Goal: Information Seeking & Learning: Learn about a topic

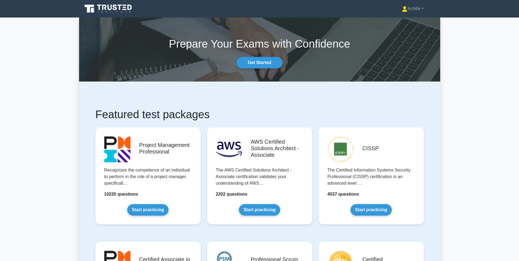
drag, startPoint x: 501, startPoint y: 71, endPoint x: 444, endPoint y: 26, distance: 73.0
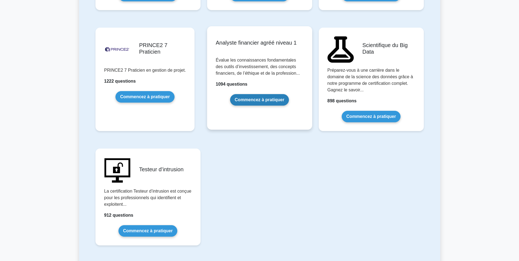
scroll to position [1150, 0]
click at [245, 95] on link "Commencez à pratiquer" at bounding box center [259, 100] width 59 height 12
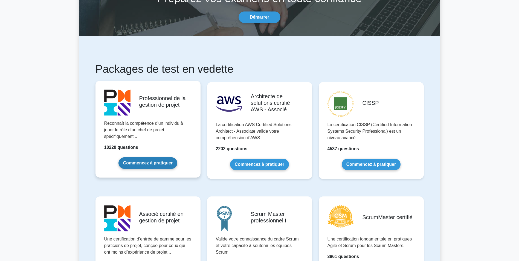
scroll to position [55, 0]
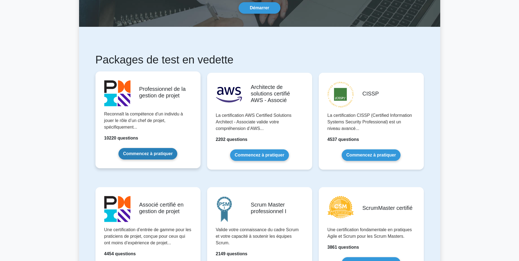
click at [149, 153] on link "Commencez à pratiquer" at bounding box center [148, 154] width 59 height 12
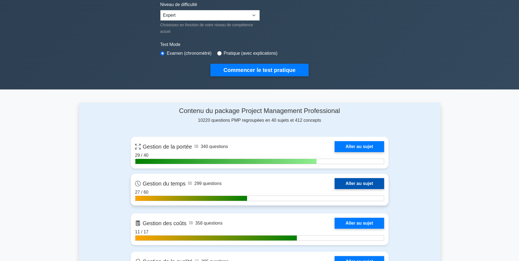
scroll to position [137, 0]
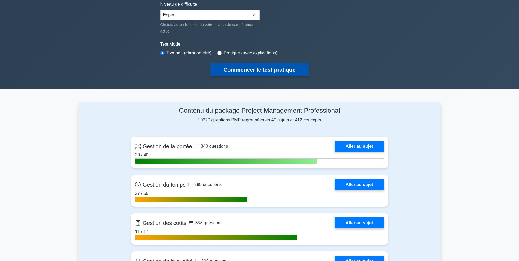
click at [273, 73] on button "Commencer le test pratique" at bounding box center [260, 70] width 98 height 13
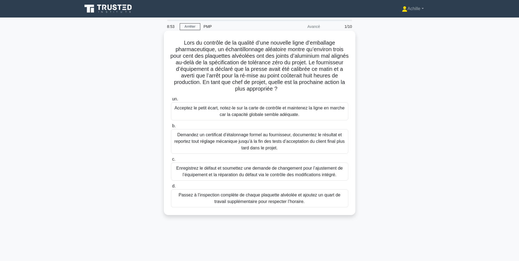
click at [219, 173] on div "Enregistrez le défaut et soumettez une demande de changement pour l’ajustement …" at bounding box center [259, 172] width 177 height 18
click at [171, 161] on input "c. Enregistrez le défaut et soumettez une demande de changement pour l’ajusteme…" at bounding box center [171, 160] width 0 height 4
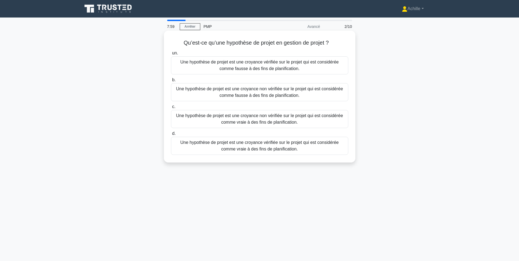
click at [268, 66] on div "Une hypothèse de projet est une croyance vérifiée sur le projet qui est considé…" at bounding box center [259, 65] width 177 height 18
click at [171, 55] on input "un. Une hypothèse de projet est une croyance vérifiée sur le projet qui est con…" at bounding box center [171, 53] width 0 height 4
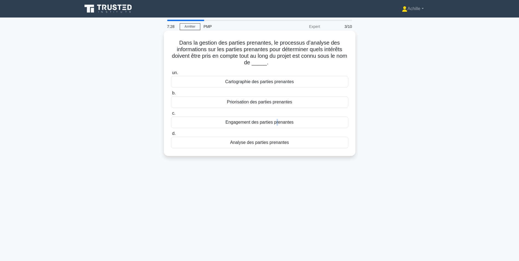
click at [275, 125] on div "Engagement des parties prenantes" at bounding box center [259, 123] width 177 height 12
click at [242, 122] on div "Engagement des parties prenantes" at bounding box center [259, 123] width 177 height 12
click at [171, 115] on input "c. Engagement des parties prenantes" at bounding box center [171, 114] width 0 height 4
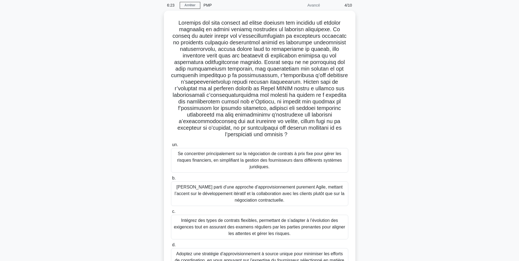
scroll to position [50, 0]
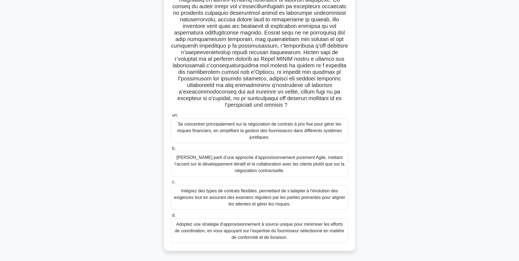
click at [258, 197] on div "Intégrez des types de contrats flexibles, permettant de s’adapter à l’évolution…" at bounding box center [259, 197] width 177 height 25
click at [171, 184] on input "c. Intégrez des types de contrats flexibles, permettant de s’adapter à l’évolut…" at bounding box center [171, 182] width 0 height 4
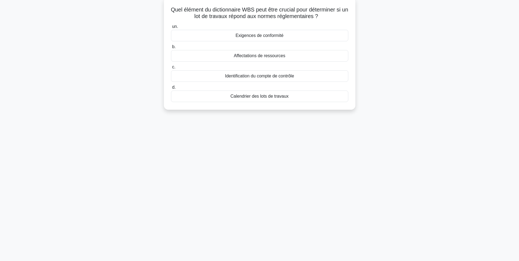
scroll to position [0, 0]
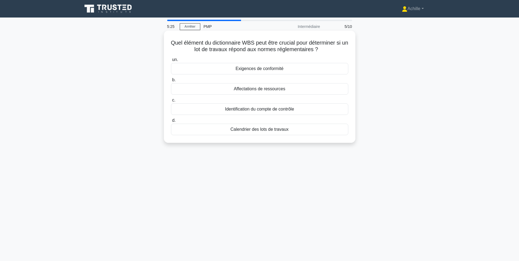
click at [252, 70] on div "Exigences de conformité" at bounding box center [259, 69] width 177 height 12
click at [171, 62] on input "un. Exigences de conformité" at bounding box center [171, 60] width 0 height 4
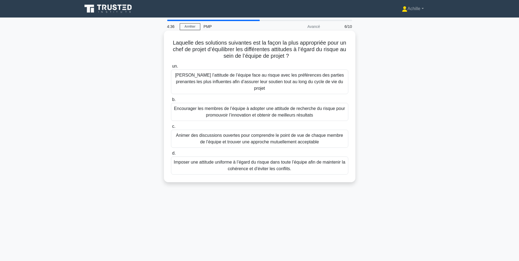
click at [261, 74] on div "Aligner l’attitude de l’équipe face au risque avec les préférences des parties …" at bounding box center [259, 82] width 177 height 25
click at [171, 68] on input "un. Aligner l’attitude de l’équipe face au risque avec les préférences des part…" at bounding box center [171, 67] width 0 height 4
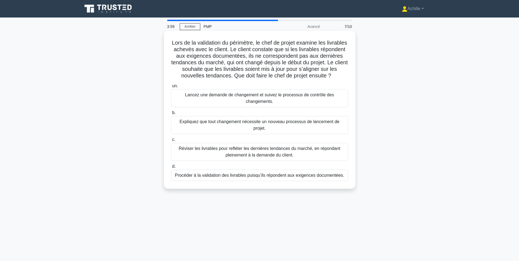
click at [226, 107] on div "Lancez une demande de changement et suivez le processus de contrôle des changem…" at bounding box center [259, 98] width 177 height 18
click at [171, 88] on input "un. Lancez une demande de changement et suivez le processus de contrôle des cha…" at bounding box center [171, 86] width 0 height 4
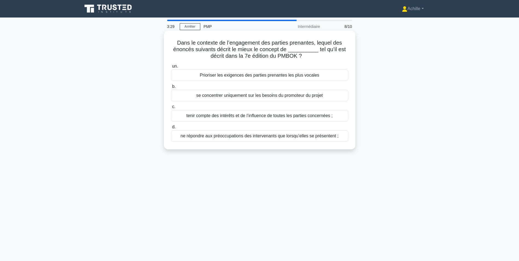
click at [266, 119] on div "tenir compte des intérêts et de l’influence de toutes les parties concernées ;" at bounding box center [259, 116] width 177 height 12
click at [171, 109] on input "c. tenir compte des intérêts et de l’influence de toutes les parties concernées…" at bounding box center [171, 107] width 0 height 4
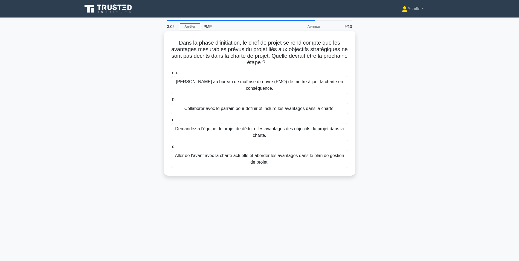
click at [295, 108] on div "Collaborer avec le parrain pour définir et inclure les avantages dans la charte." at bounding box center [259, 109] width 177 height 12
click at [171, 102] on input "b. Collaborer avec le parrain pour définir et inclure les avantages dans la cha…" at bounding box center [171, 100] width 0 height 4
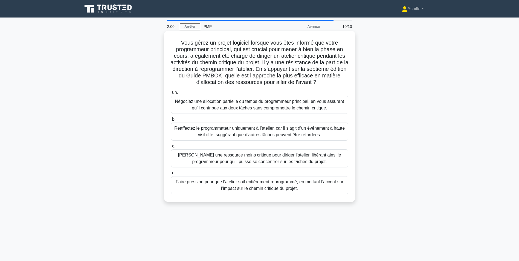
click at [265, 105] on div "Négociez une allocation partielle du temps du programmeur principal, en vous as…" at bounding box center [259, 105] width 177 height 18
click at [171, 94] on input "un. Négociez une allocation partielle du temps du programmeur principal, en vou…" at bounding box center [171, 93] width 0 height 4
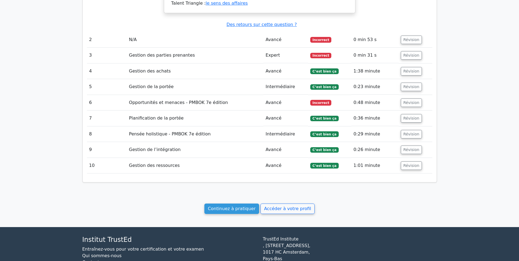
scroll to position [696, 0]
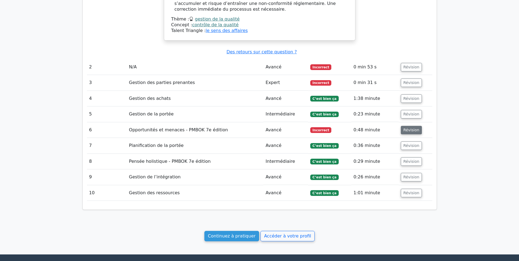
click at [410, 126] on button "Révision" at bounding box center [411, 130] width 21 height 8
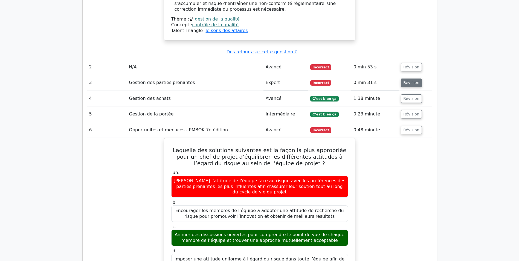
click at [410, 79] on button "Révision" at bounding box center [411, 83] width 21 height 8
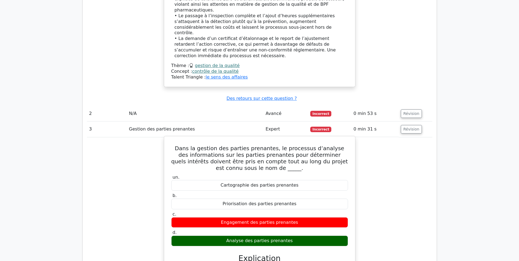
scroll to position [642, 0]
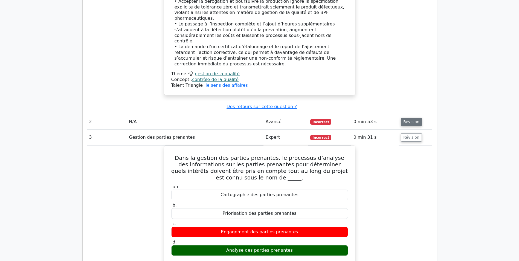
click at [410, 118] on button "Révision" at bounding box center [411, 122] width 21 height 8
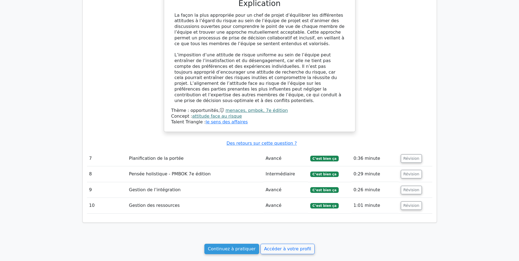
scroll to position [1536, 0]
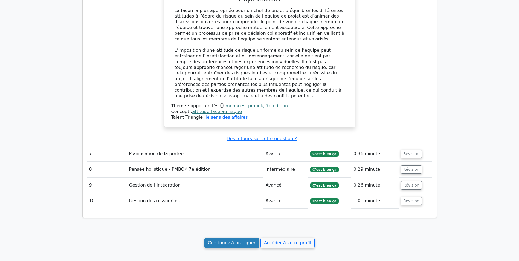
click at [226, 238] on link "Continuez à pratiquer" at bounding box center [232, 243] width 55 height 10
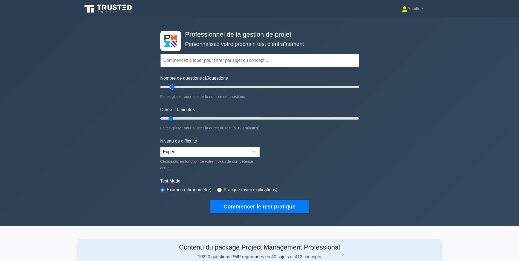
click at [173, 87] on input "Nombre de questions : 10 questions" at bounding box center [259, 87] width 199 height 7
type input "20"
click at [178, 86] on input "Nombre de questions : 20 questions" at bounding box center [259, 87] width 199 height 7
click at [174, 117] on input "Durée : 10 minutes" at bounding box center [259, 118] width 199 height 7
click at [175, 117] on input "Durée : 10 minutes" at bounding box center [259, 118] width 199 height 7
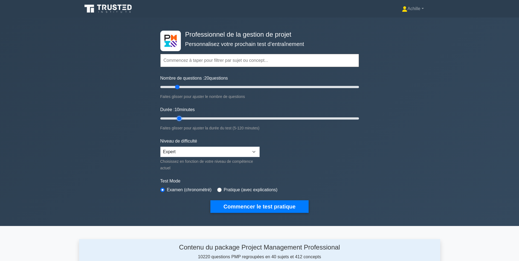
click at [176, 117] on input "Durée : 10 minutes" at bounding box center [259, 118] width 199 height 7
type input "20"
click at [184, 118] on input "Durée : 20 minutes" at bounding box center [259, 118] width 199 height 7
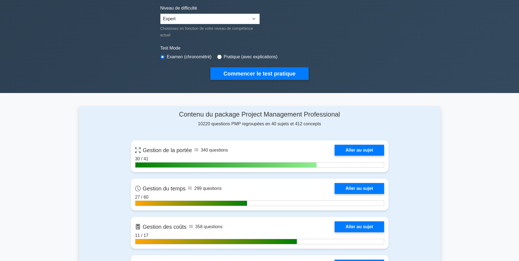
scroll to position [82, 0]
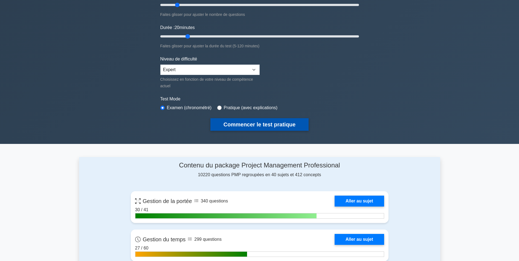
click at [252, 125] on button "Commencer le test pratique" at bounding box center [260, 124] width 98 height 13
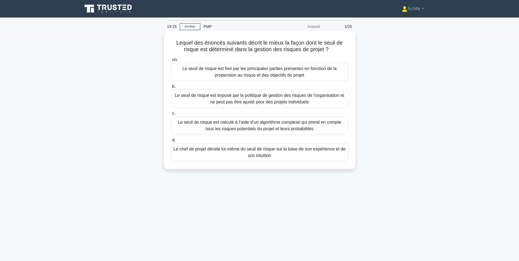
click at [302, 76] on div "Le seuil de risque est fixé par les principales parties prenantes en fonction d…" at bounding box center [259, 72] width 177 height 18
click at [171, 62] on input "un. Le seuil de risque est fixé par les principales parties prenantes en foncti…" at bounding box center [171, 60] width 0 height 4
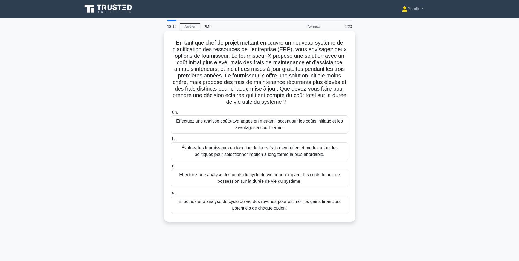
click at [242, 154] on div "Évaluez les fournisseurs en fonction de leurs frais d’entretien et mettez à jou…" at bounding box center [259, 151] width 177 height 18
click at [171, 141] on input "b. Évaluez les fournisseurs en fonction de leurs frais d’entretien et mettez à …" at bounding box center [171, 139] width 0 height 4
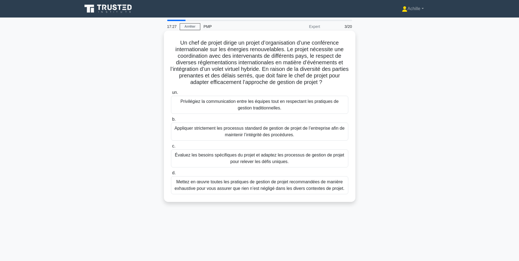
click at [241, 160] on div "Évaluez les besoins spécifiques du projet et adaptez les processus de gestion d…" at bounding box center [259, 159] width 177 height 18
click at [171, 148] on input "c. Évaluez les besoins spécifiques du projet et adaptez les processus de gestio…" at bounding box center [171, 147] width 0 height 4
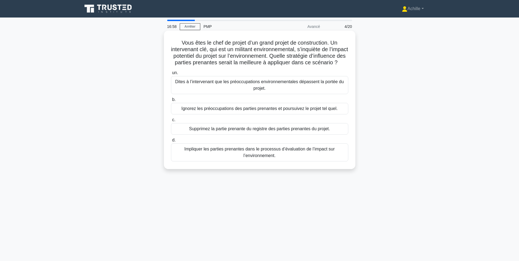
click at [288, 162] on div "Impliquer les parties prenantes dans le processus d’évaluation de l’impact sur …" at bounding box center [259, 152] width 177 height 18
click at [171, 142] on input "d. Impliquer les parties prenantes dans le processus d’évaluation de l’impact s…" at bounding box center [171, 141] width 0 height 4
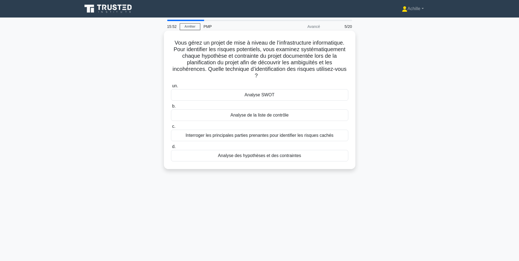
click at [261, 157] on div "Analyse des hypothèses et des contraintes" at bounding box center [259, 156] width 177 height 12
click at [171, 149] on input "d. Analyse des hypothèses et des contraintes" at bounding box center [171, 147] width 0 height 4
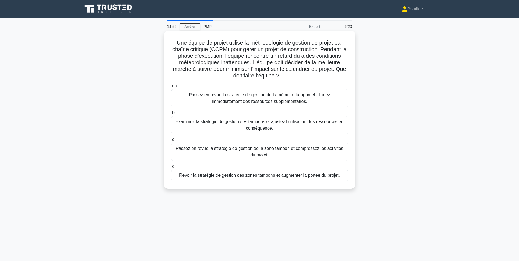
click at [228, 155] on div "Passez en revue la stratégie de gestion de la zone tampon et compressez les act…" at bounding box center [259, 152] width 177 height 18
click at [171, 142] on input "c. Passez en revue la stratégie de gestion de la zone tampon et compressez les …" at bounding box center [171, 140] width 0 height 4
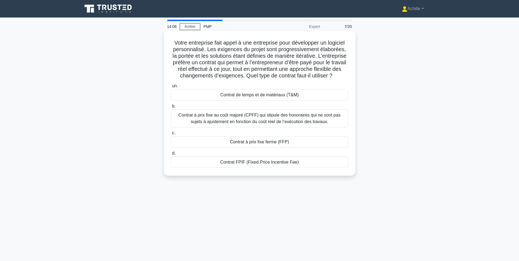
click at [290, 95] on div "Contrat de temps et de matériaux (T&M)" at bounding box center [259, 95] width 177 height 12
click at [171, 88] on input "un. Contrat de temps et de matériaux (T&M)" at bounding box center [171, 86] width 0 height 4
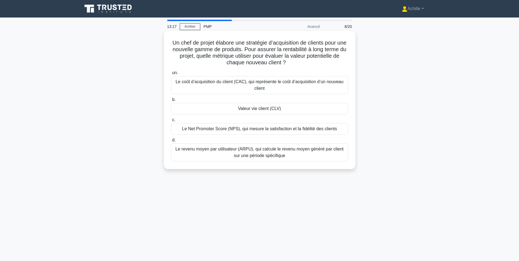
click at [295, 131] on div "Le Net Promoter Score (NPS), qui mesure la satisfaction et la fidélité des clie…" at bounding box center [259, 129] width 177 height 12
click at [171, 122] on input "c. Le Net Promoter Score (NPS), qui mesure la satisfaction et la fidélité des c…" at bounding box center [171, 120] width 0 height 4
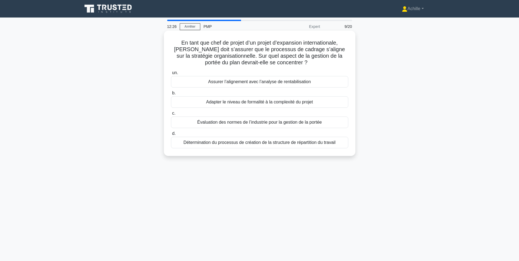
click at [294, 83] on div "Assurer l’alignement avec l’analyse de rentabilisation" at bounding box center [259, 82] width 177 height 12
click at [171, 75] on input "un. Assurer l’alignement avec l’analyse de rentabilisation" at bounding box center [171, 73] width 0 height 4
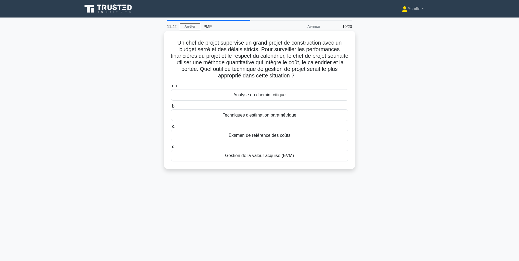
click at [268, 156] on div "Gestion de la valeur acquise (EVM)" at bounding box center [259, 156] width 177 height 12
click at [171, 149] on input "d. Gestion de la valeur acquise (EVM)" at bounding box center [171, 147] width 0 height 4
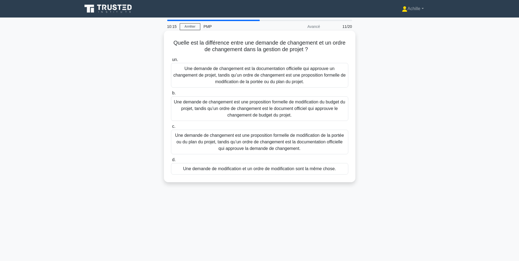
click at [237, 77] on div "Une demande de changement est la documentation officielle qui approuve un chang…" at bounding box center [259, 75] width 177 height 25
click at [171, 62] on input "un. Une demande de changement est la documentation officielle qui approuve un c…" at bounding box center [171, 60] width 0 height 4
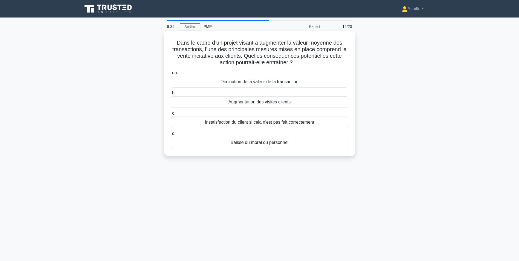
click at [246, 102] on div "Augmentation des visites clients" at bounding box center [259, 102] width 177 height 12
click at [171, 95] on input "b. Augmentation des visites clients" at bounding box center [171, 93] width 0 height 4
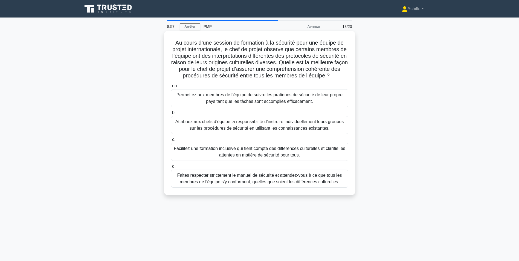
click at [254, 159] on div "Facilitez une formation inclusive qui tient compte des différences culturelles …" at bounding box center [259, 152] width 177 height 18
click at [171, 142] on input "c. Facilitez une formation inclusive qui tient compte des différences culturell…" at bounding box center [171, 140] width 0 height 4
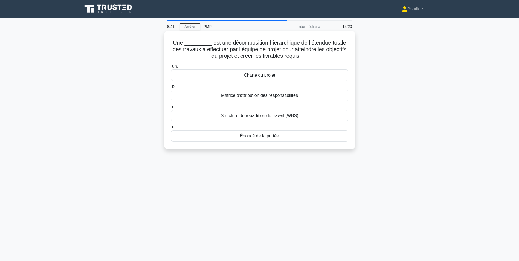
click at [263, 117] on div "Structure de répartition du travail (WBS)" at bounding box center [259, 116] width 177 height 12
click at [171, 109] on input "c. Structure de répartition du travail (WBS)" at bounding box center [171, 107] width 0 height 4
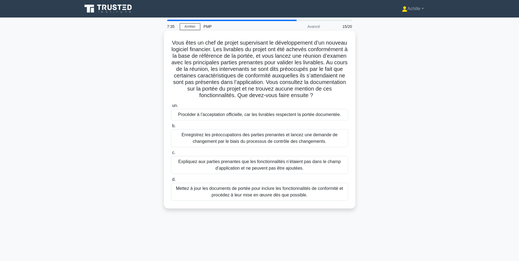
click at [216, 146] on div "Enregistrez les préoccupations des parties prenantes et lancez une demande de c…" at bounding box center [259, 138] width 177 height 18
click at [171, 128] on input "b. Enregistrez les préoccupations des parties prenantes et lancez une demande d…" at bounding box center [171, 126] width 0 height 4
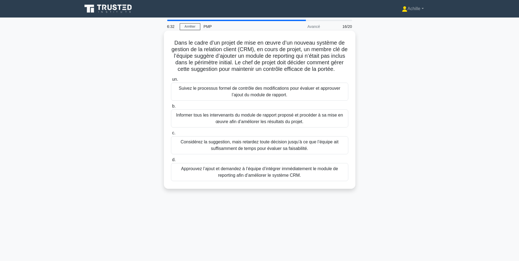
click at [261, 101] on div "Suivez le processus formel de contrôle des modifications pour évaluer et approu…" at bounding box center [259, 92] width 177 height 18
click at [171, 81] on input "un. Suivez le processus formel de contrôle des modifications pour évaluer et ap…" at bounding box center [171, 80] width 0 height 4
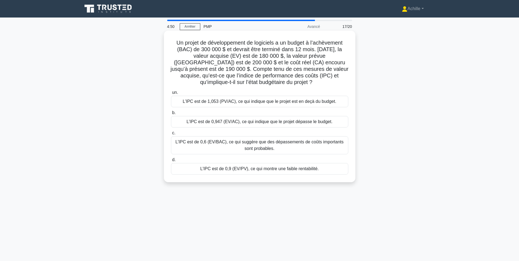
click at [200, 120] on div "L’IPC est de 0,947 (EV/AC), ce qui indique que le projet dépasse le budget." at bounding box center [259, 122] width 177 height 12
click at [171, 115] on input "b. L’IPC est de 0,947 (EV/AC), ce qui indique que le projet dépasse le budget." at bounding box center [171, 113] width 0 height 4
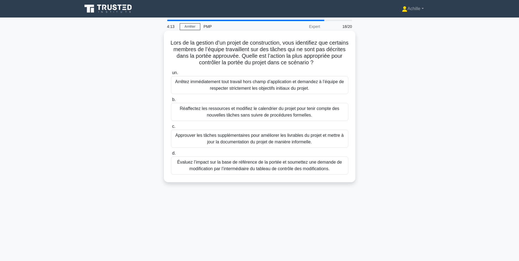
click at [260, 162] on div "Évaluez l’impact sur la base de référence de la portée et soumettez une demande…" at bounding box center [259, 166] width 177 height 18
click at [171, 155] on input "d. Évaluez l’impact sur la base de référence de la portée et soumettez une dema…" at bounding box center [171, 154] width 0 height 4
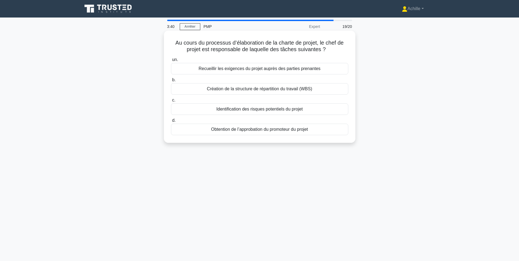
click at [289, 69] on div "Recueillir les exigences du projet auprès des parties prenantes" at bounding box center [259, 69] width 177 height 12
click at [171, 62] on input "un. Recueillir les exigences du projet auprès des parties prenantes" at bounding box center [171, 60] width 0 height 4
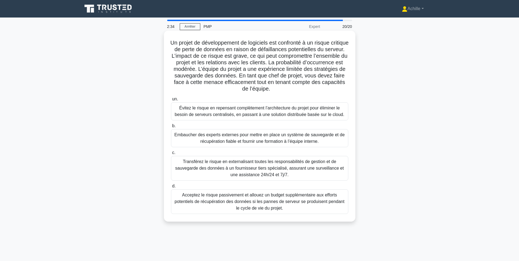
click at [207, 166] on div "Transférez le risque en externalisant toutes les responsabilités de gestion et …" at bounding box center [259, 168] width 177 height 25
click at [171, 155] on input "c. Transférez le risque en externalisant toutes les responsabilités de gestion …" at bounding box center [171, 153] width 0 height 4
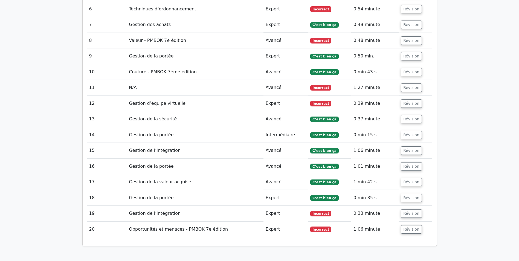
scroll to position [876, 0]
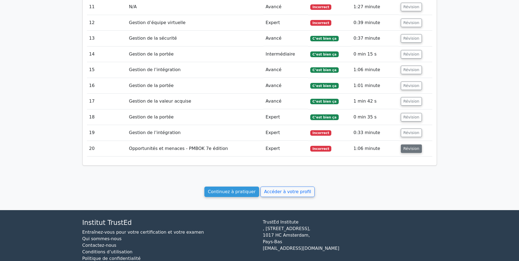
click at [411, 145] on button "Révision" at bounding box center [411, 149] width 21 height 8
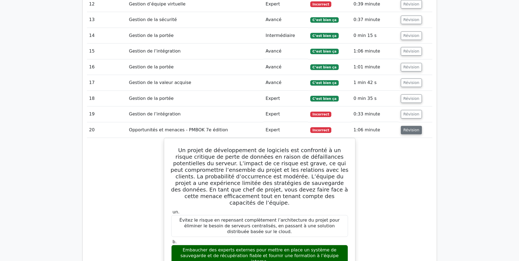
scroll to position [903, 0]
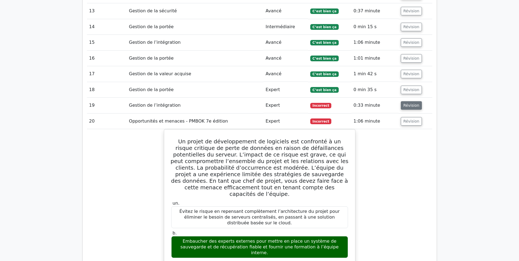
click at [409, 101] on button "Révision" at bounding box center [411, 105] width 21 height 8
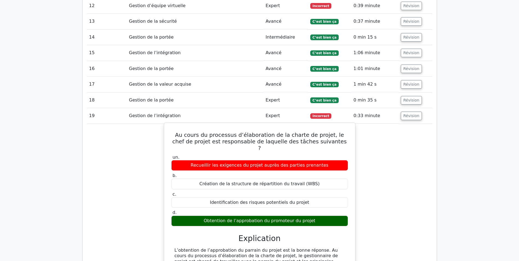
scroll to position [821, 0]
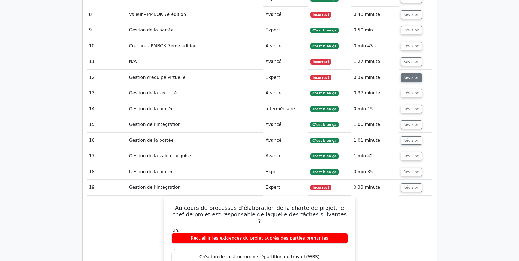
click at [412, 73] on button "Révision" at bounding box center [411, 77] width 21 height 8
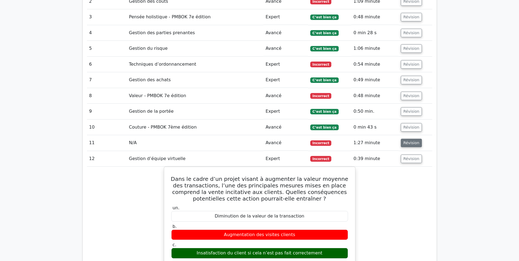
scroll to position [739, 0]
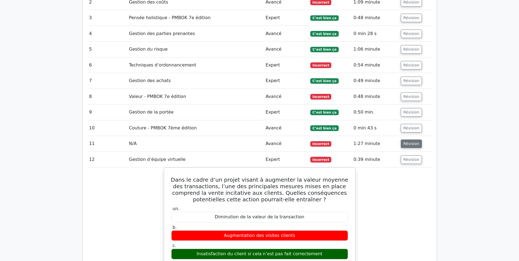
click at [415, 140] on button "Révision" at bounding box center [411, 144] width 21 height 8
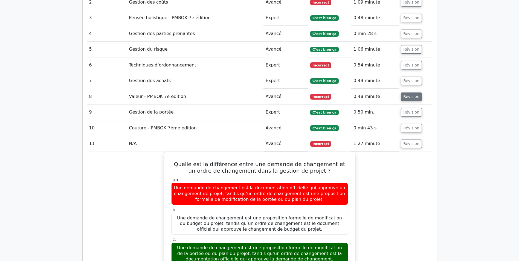
click at [412, 93] on button "Révision" at bounding box center [411, 97] width 21 height 8
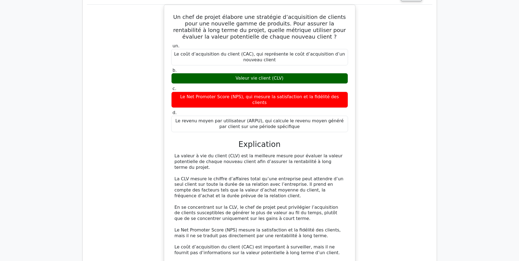
scroll to position [848, 0]
